Goal: Information Seeking & Learning: Learn about a topic

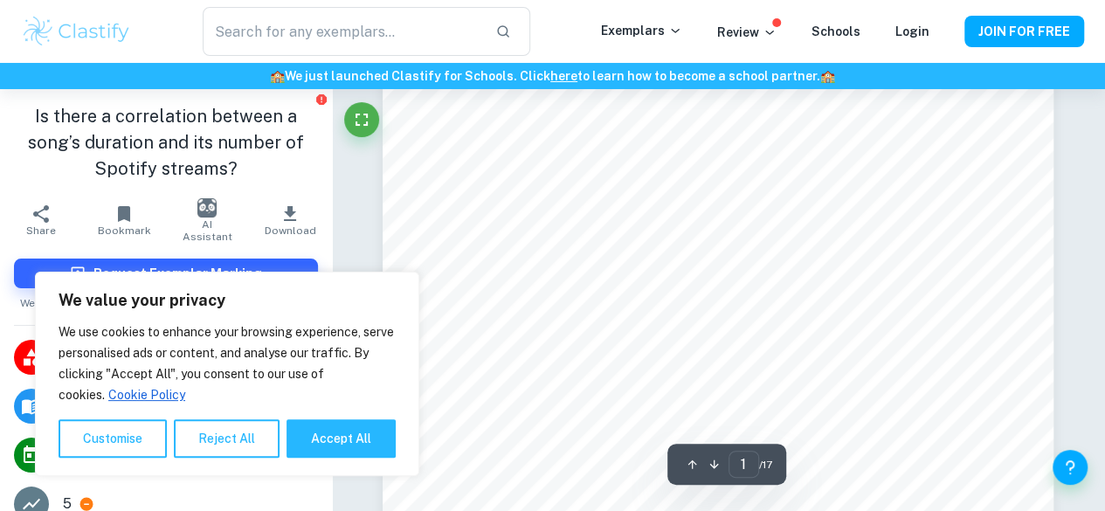
scroll to position [468, 0]
click at [336, 441] on button "Accept All" at bounding box center [341, 438] width 109 height 38
checkbox input "true"
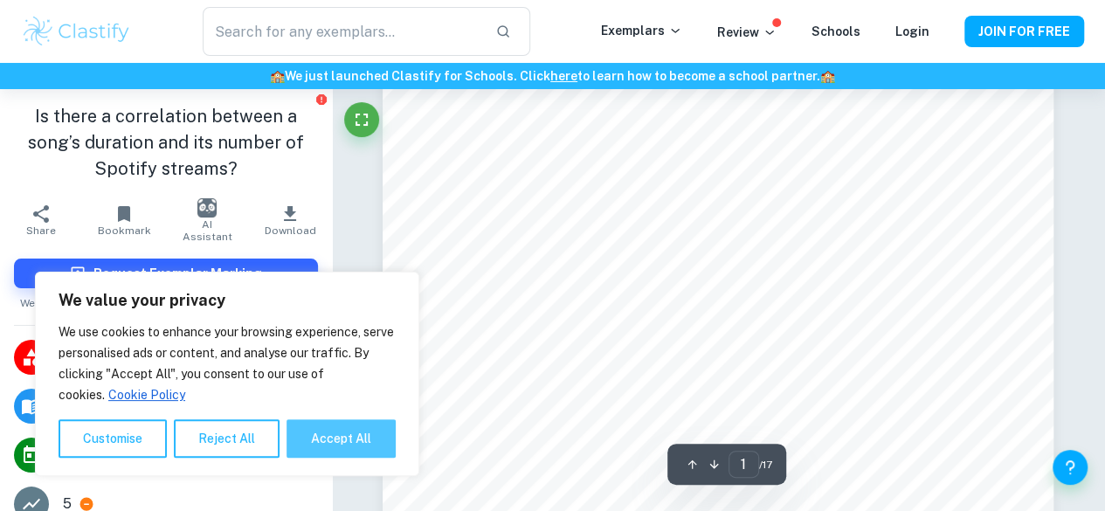
checkbox input "true"
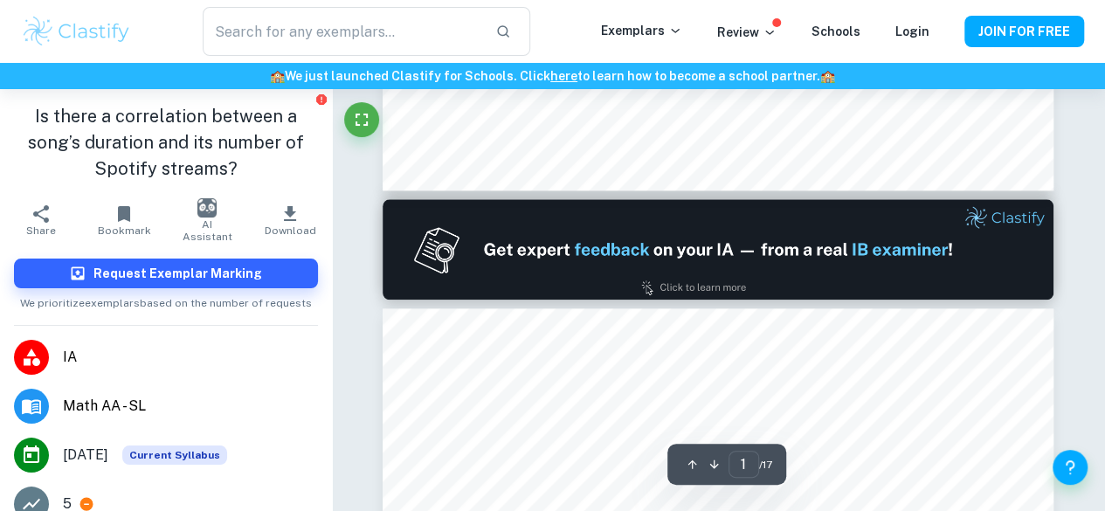
type input "2"
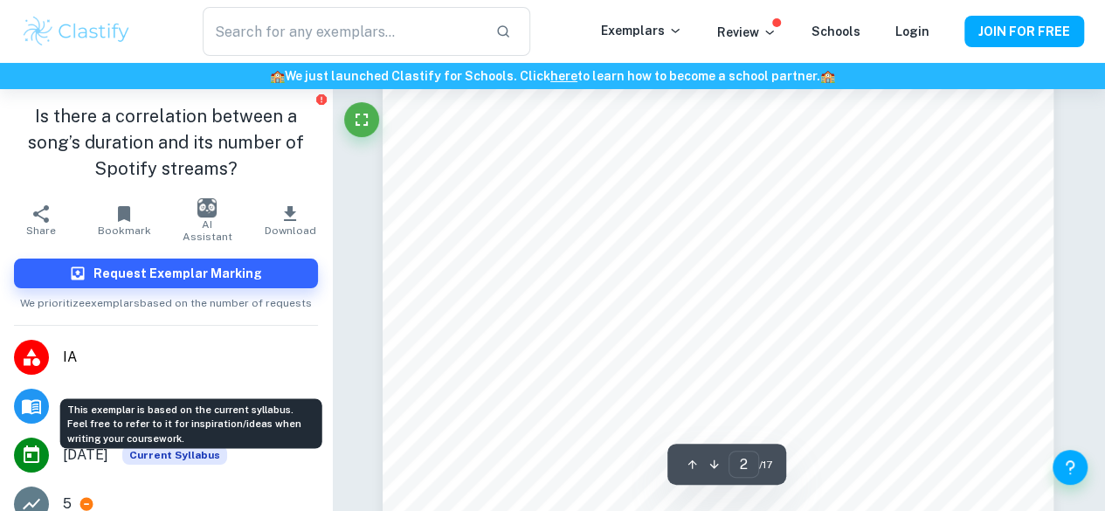
scroll to position [1346, 0]
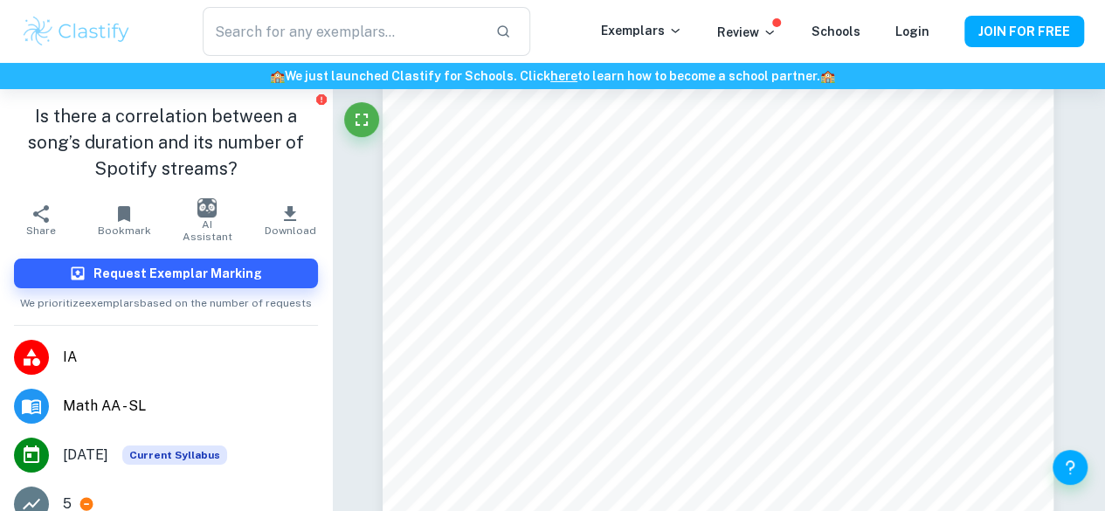
click at [67, 356] on span "IA" at bounding box center [190, 357] width 255 height 21
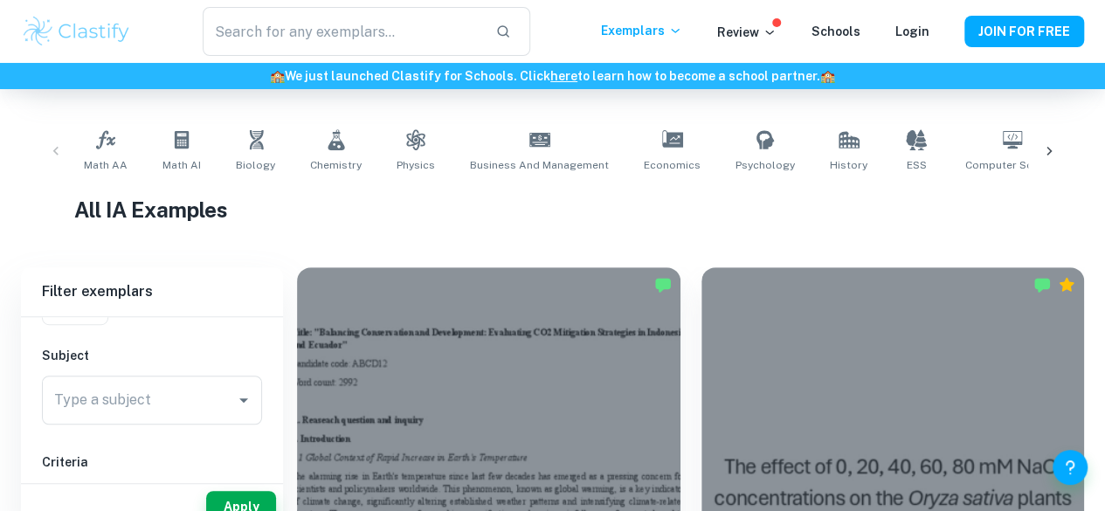
scroll to position [322, 0]
click at [224, 129] on div "Math AA Math AI Biology Chemistry Physics Business and Management Economics Psy…" at bounding box center [552, 150] width 951 height 58
click at [187, 139] on icon at bounding box center [181, 138] width 21 height 21
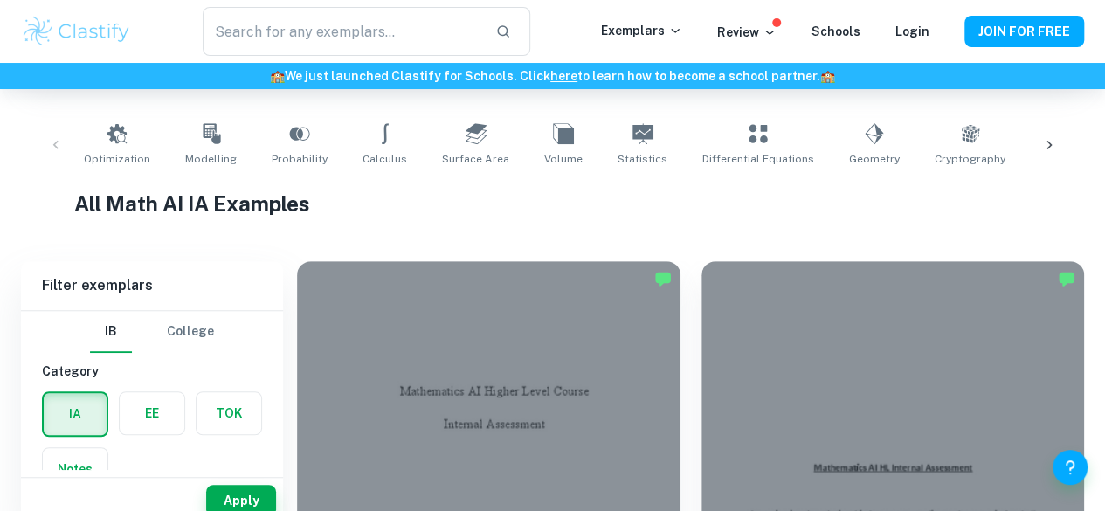
scroll to position [329, 0]
click at [281, 144] on link "Probability" at bounding box center [300, 144] width 70 height 58
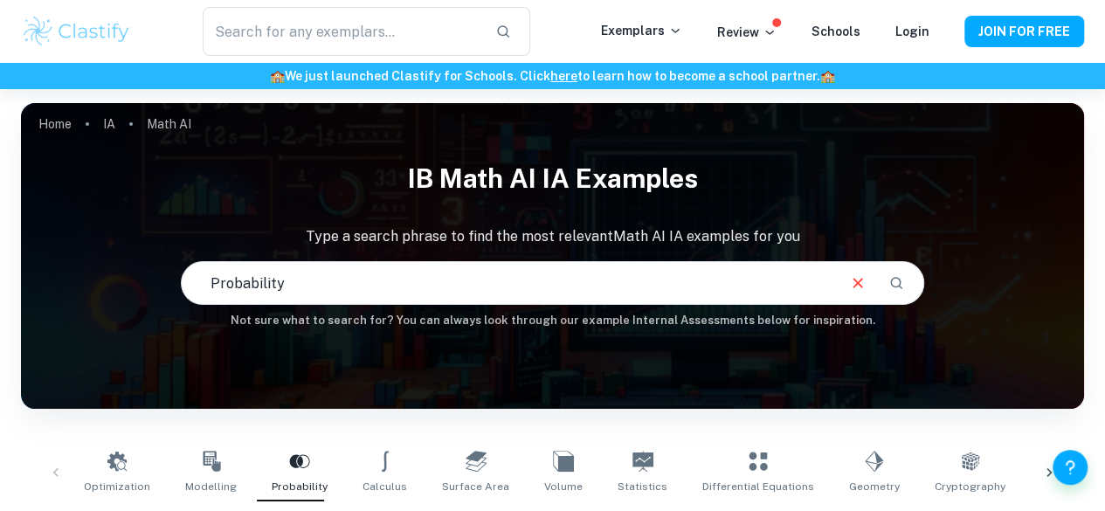
click at [360, 273] on input "Probability" at bounding box center [509, 283] width 654 height 49
type input "P"
type input "math ia examples"
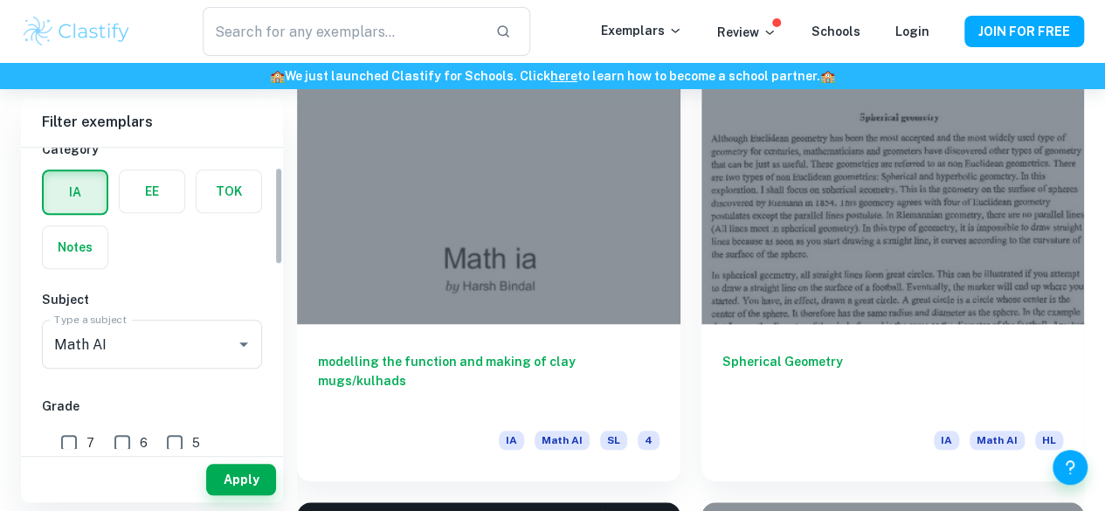
scroll to position [59, 0]
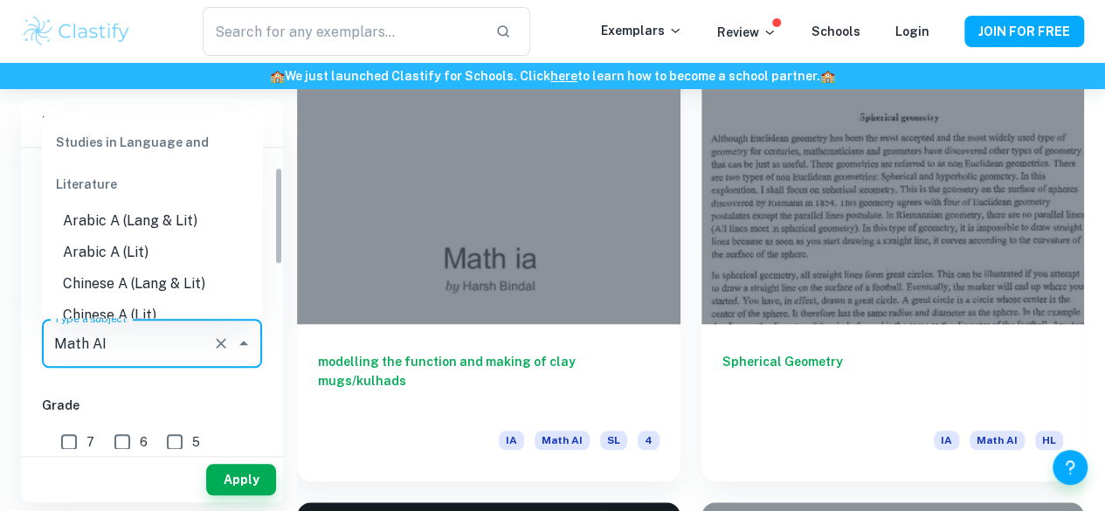
click at [176, 339] on input "Math AI" at bounding box center [128, 343] width 156 height 33
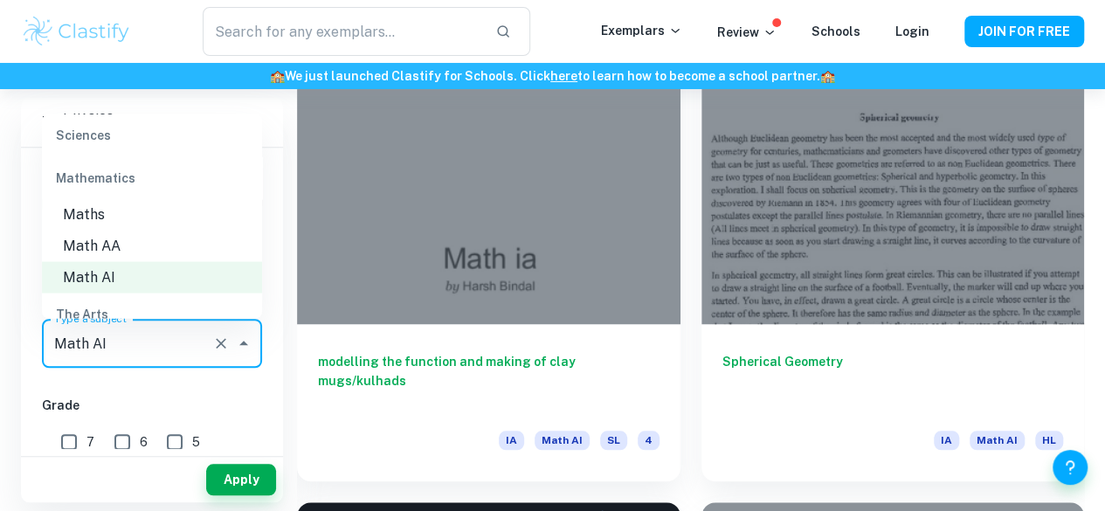
scroll to position [2355, 0]
click at [135, 246] on li "Math AA" at bounding box center [152, 244] width 220 height 31
type input "Math AA"
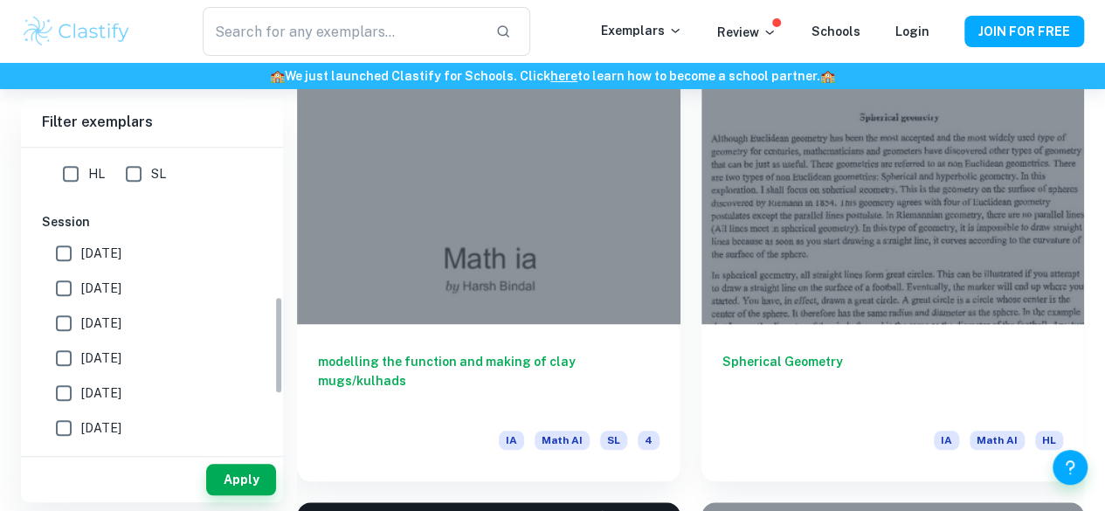
scroll to position [457, 0]
click at [239, 471] on button "Apply" at bounding box center [241, 479] width 70 height 31
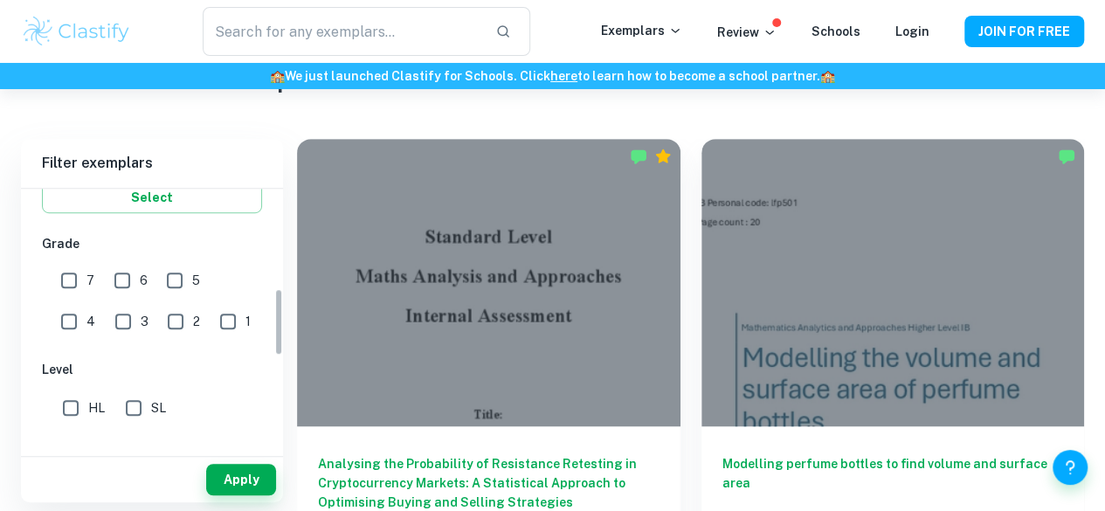
scroll to position [391, 0]
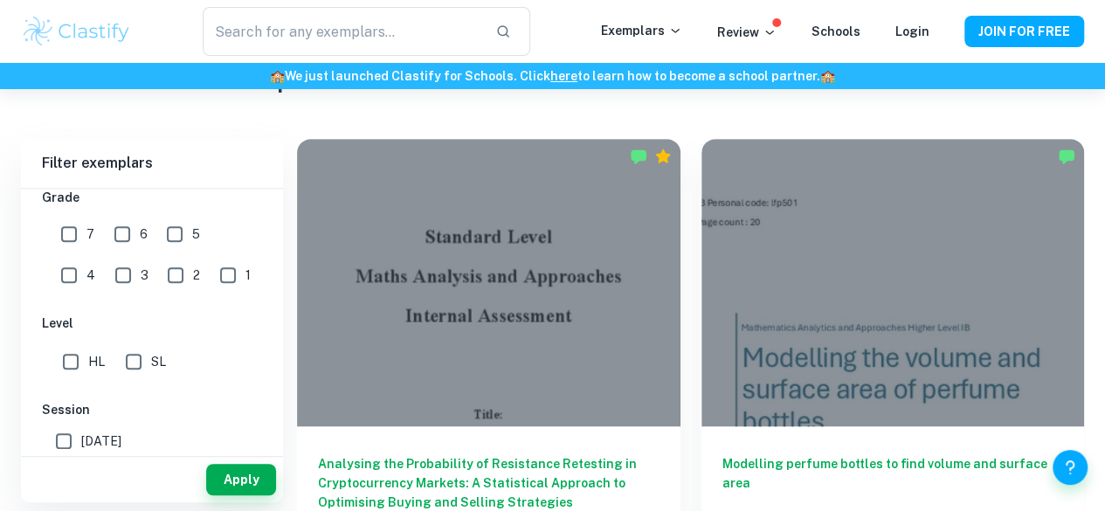
click at [129, 354] on input "SL" at bounding box center [133, 361] width 35 height 35
checkbox input "true"
click at [67, 232] on input "7" at bounding box center [69, 234] width 35 height 35
checkbox input "true"
click at [120, 233] on input "6" at bounding box center [122, 234] width 35 height 35
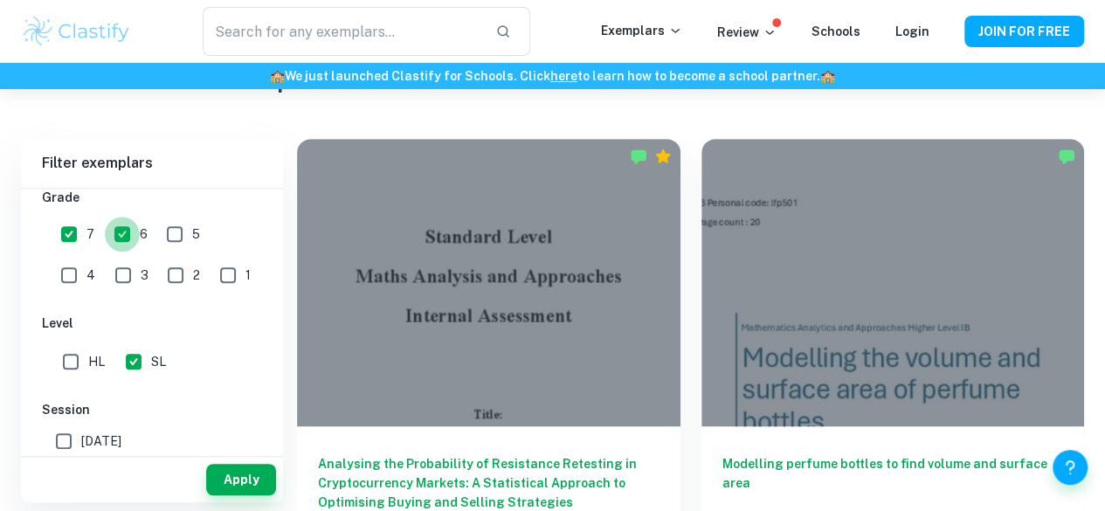
click at [120, 233] on input "6" at bounding box center [122, 234] width 35 height 35
checkbox input "false"
click at [63, 229] on input "7" at bounding box center [69, 234] width 35 height 35
checkbox input "false"
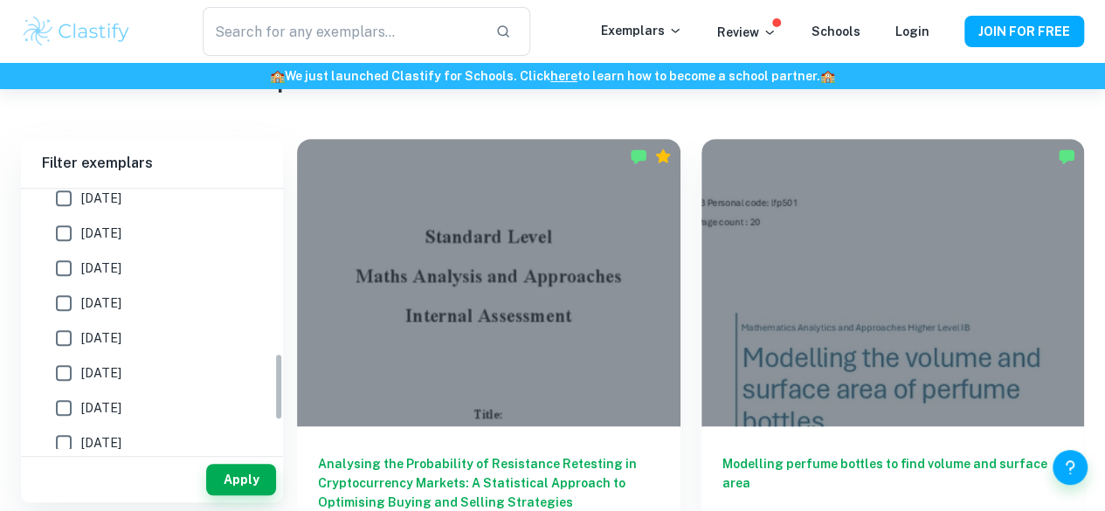
scroll to position [747, 0]
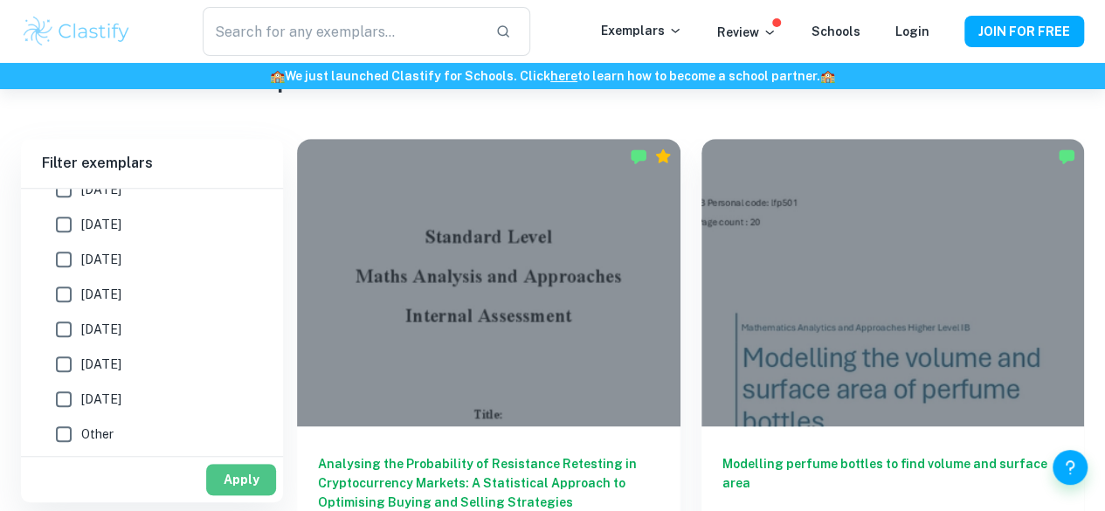
click at [234, 469] on button "Apply" at bounding box center [241, 479] width 70 height 31
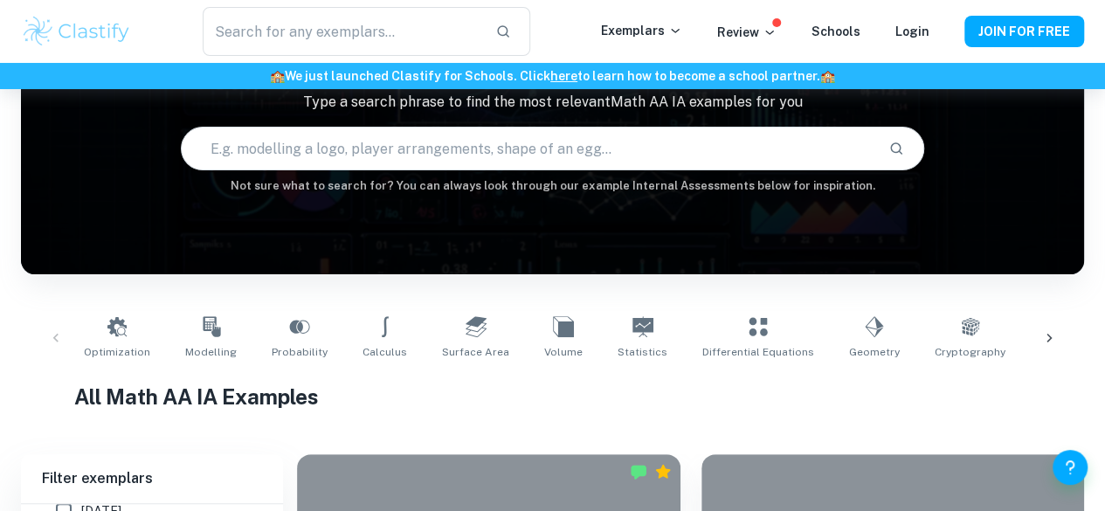
scroll to position [0, 0]
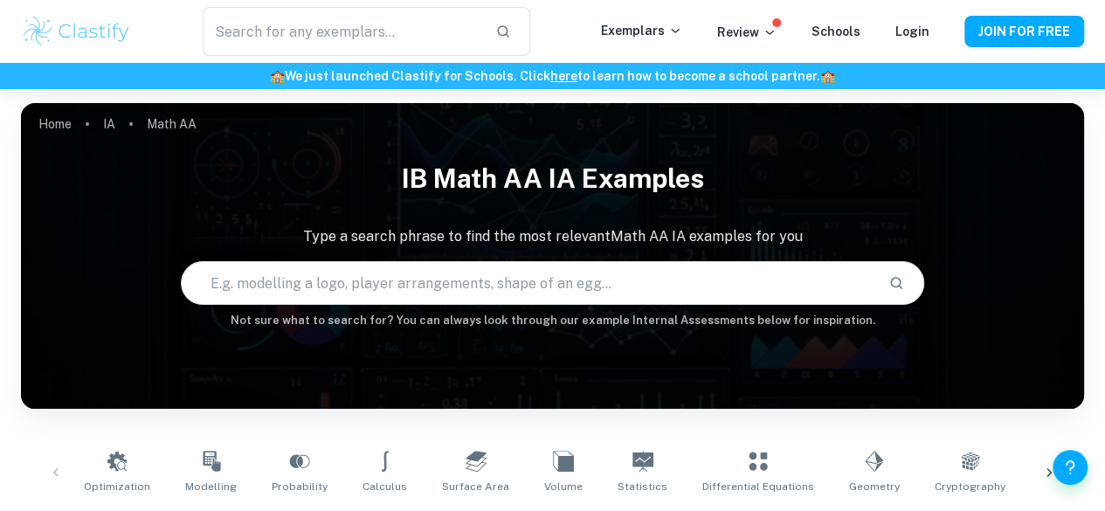
click at [538, 281] on input "text" at bounding box center [529, 283] width 694 height 49
type input "spotify"
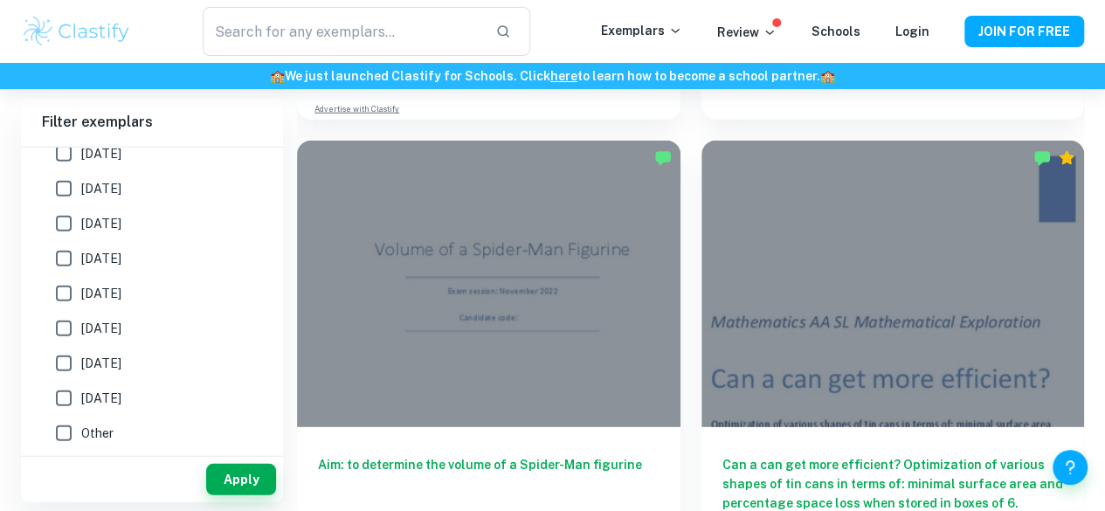
scroll to position [2313, 0]
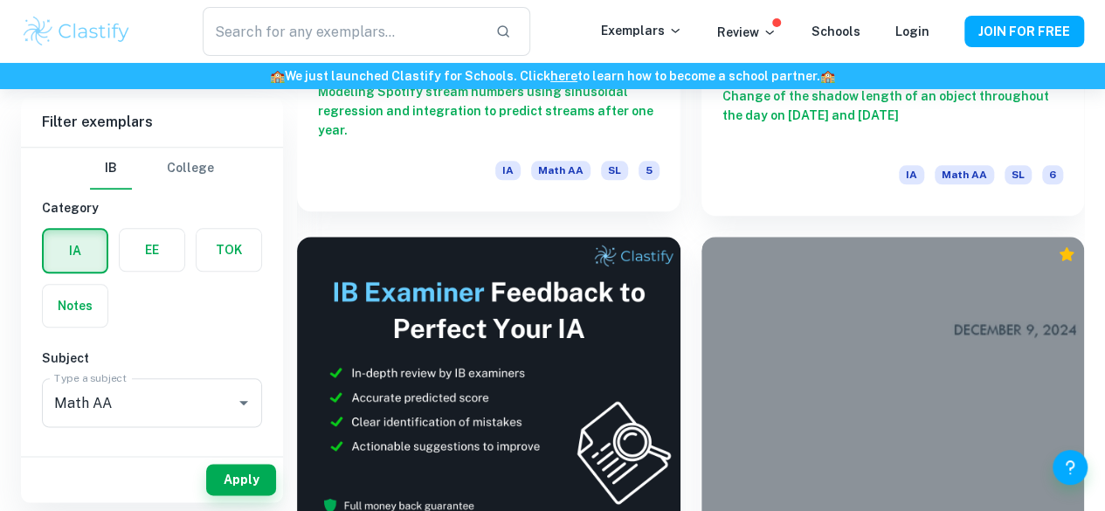
scroll to position [841, 0]
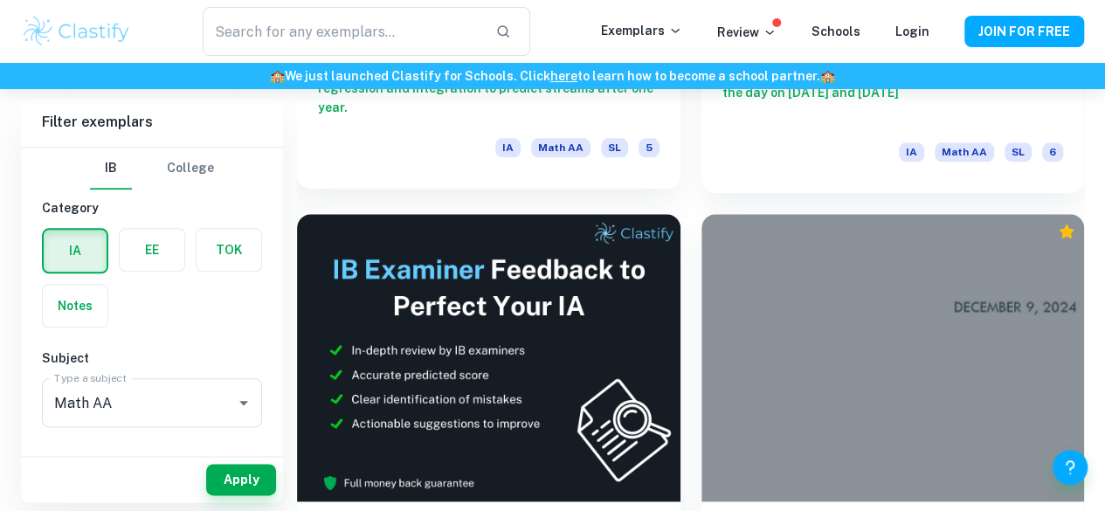
click at [702, 223] on div at bounding box center [894, 357] width 384 height 287
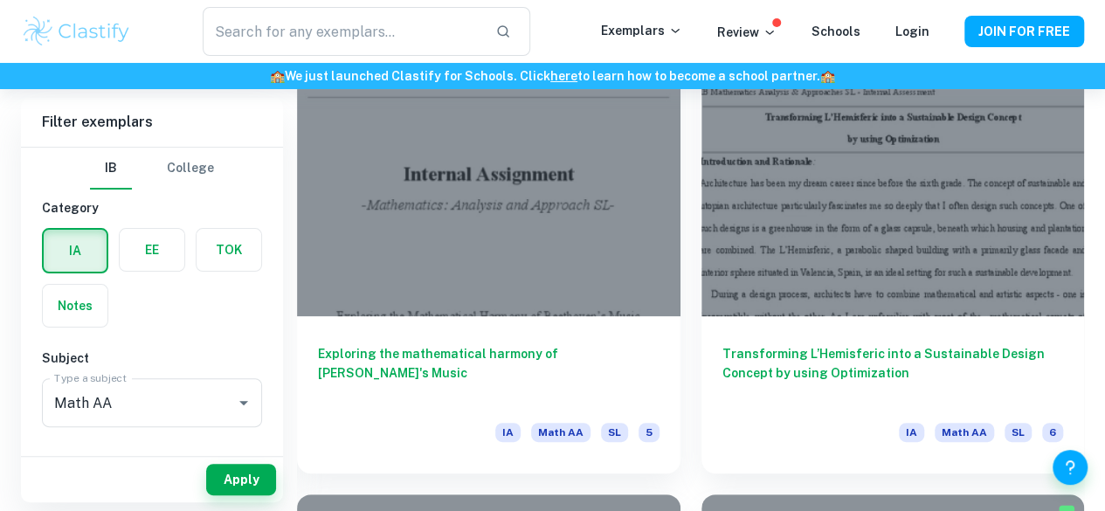
scroll to position [3355, 0]
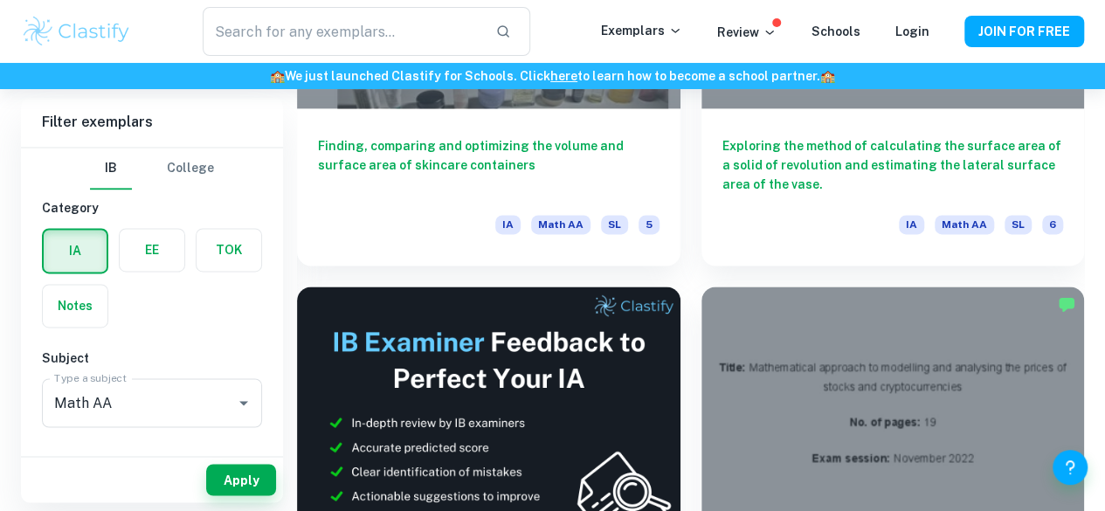
scroll to position [4494, 0]
